Goal: Use online tool/utility

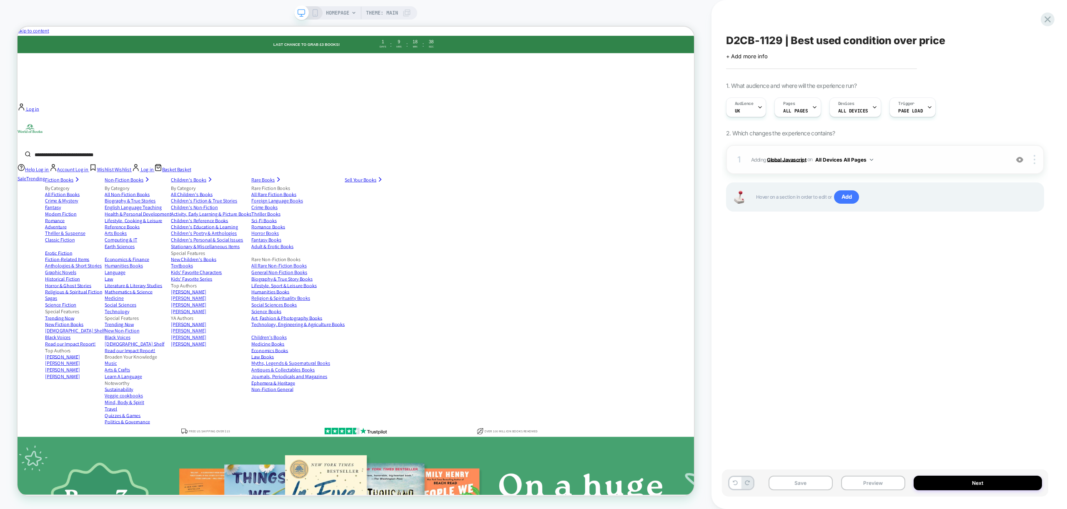
click at [791, 160] on b "Global Javascript" at bounding box center [786, 159] width 39 height 6
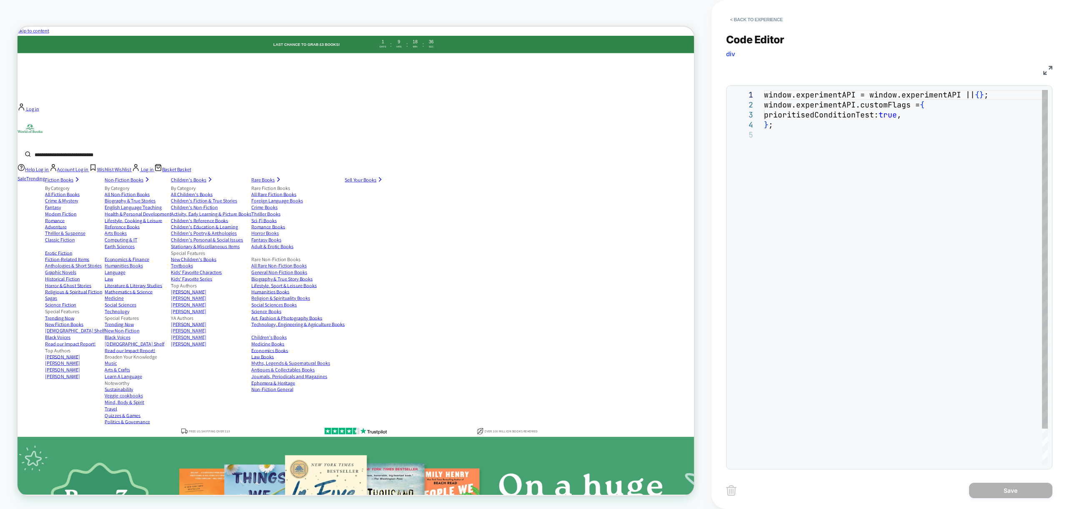
click at [802, 125] on div "window.experimentAPI = window.experimentAPI || { } ; window.experimentAPI.custo…" at bounding box center [906, 297] width 284 height 415
click at [814, 117] on div "window.experimentAPI = window.experimentAPI || { } ; window.experimentAPI.custo…" at bounding box center [906, 297] width 284 height 415
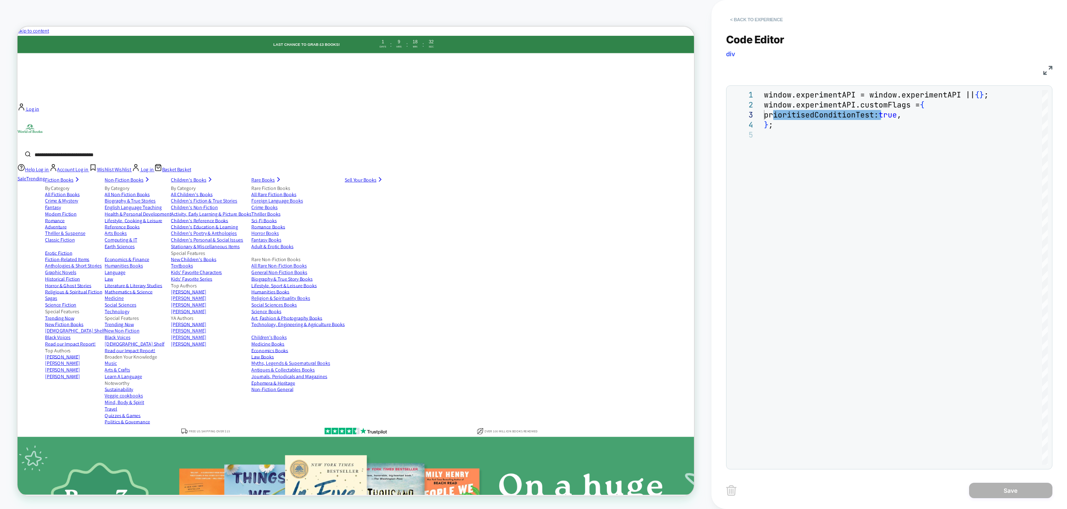
click at [758, 20] on button "< Back to experience" at bounding box center [756, 19] width 61 height 13
